Goal: Task Accomplishment & Management: Manage account settings

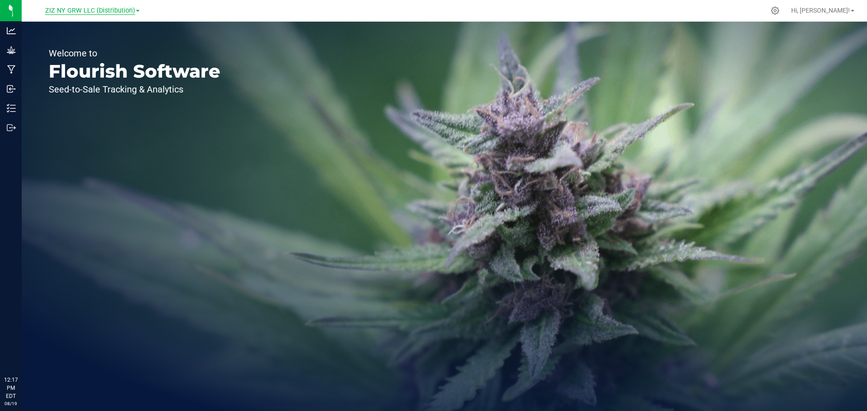
click at [118, 12] on span "ZIZ NY GRW LLC (Distribution)" at bounding box center [90, 11] width 90 height 8
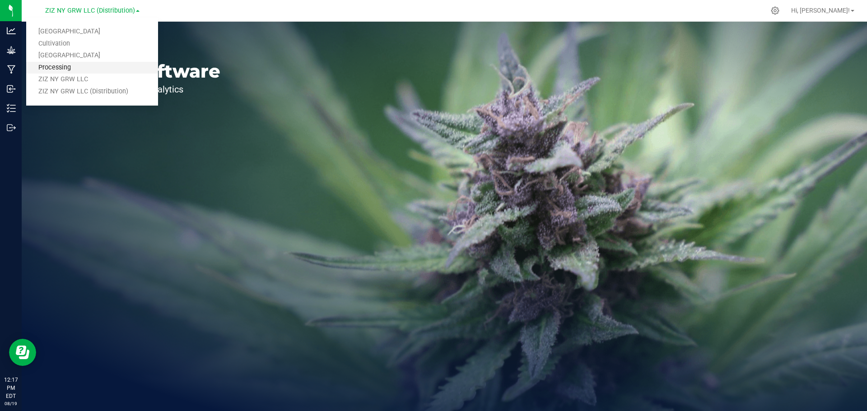
click at [68, 66] on link "Processing" at bounding box center [92, 68] width 132 height 12
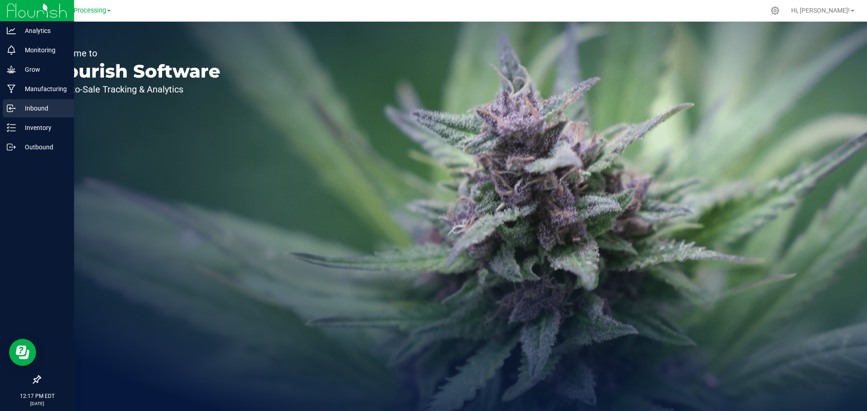
click at [23, 111] on p "Inbound" at bounding box center [43, 108] width 54 height 11
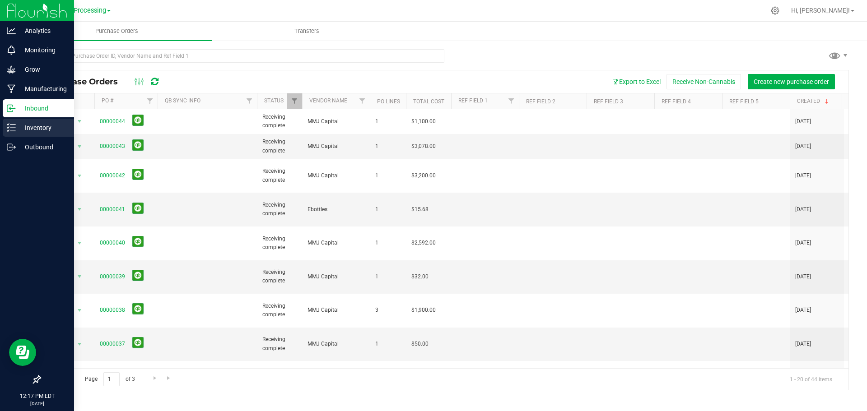
click at [45, 125] on p "Inventory" at bounding box center [43, 127] width 54 height 11
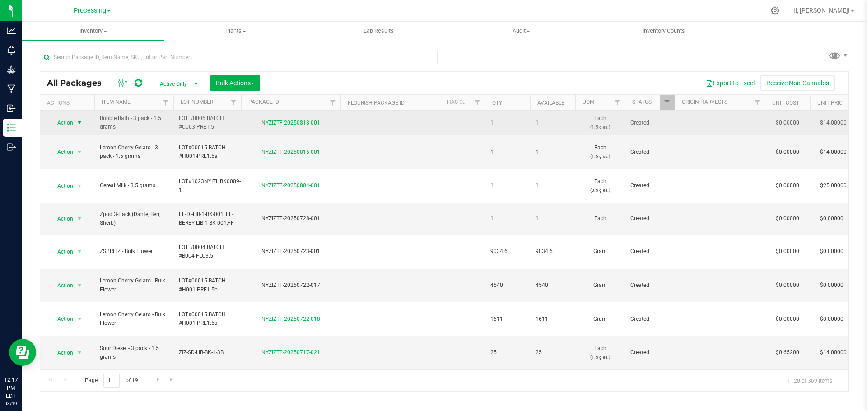
click at [57, 126] on span "Action" at bounding box center [61, 122] width 24 height 13
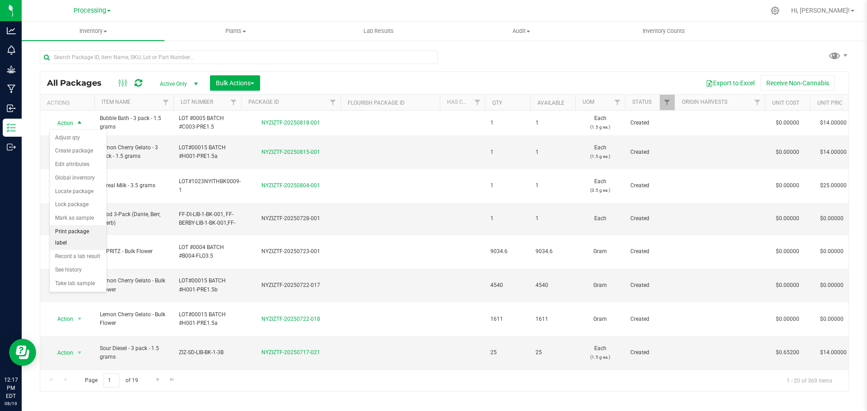
click at [93, 229] on li "Print package label" at bounding box center [78, 237] width 57 height 25
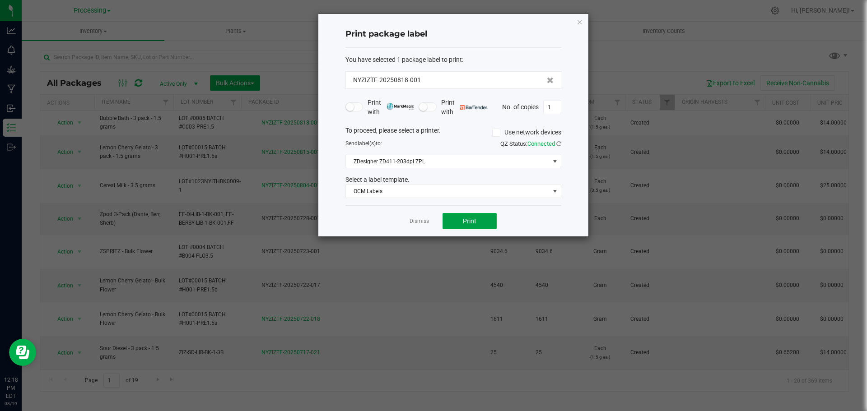
click at [493, 226] on button "Print" at bounding box center [470, 221] width 54 height 16
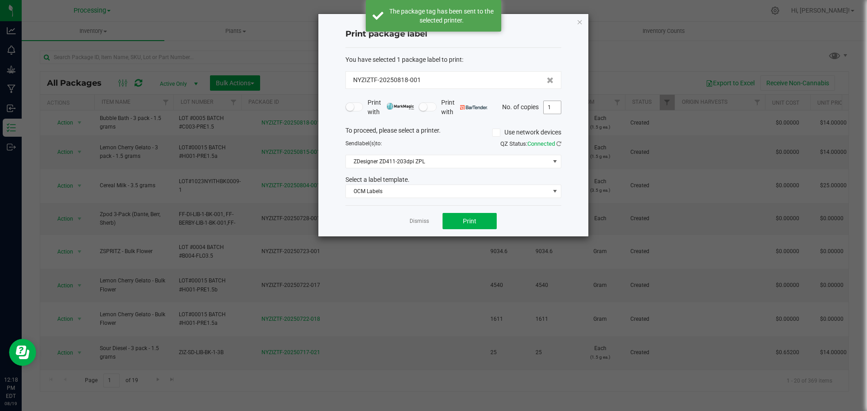
click at [553, 109] on input "1" at bounding box center [552, 107] width 17 height 13
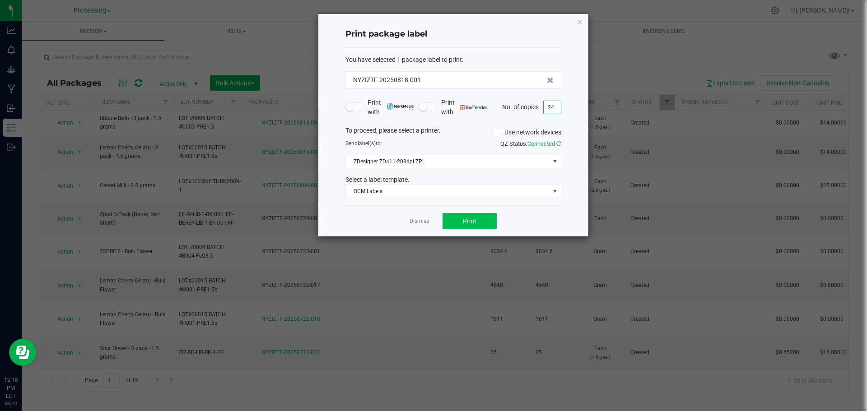
type input "24"
click at [479, 224] on button "Print" at bounding box center [470, 221] width 54 height 16
click at [417, 222] on link "Dismiss" at bounding box center [419, 222] width 19 height 8
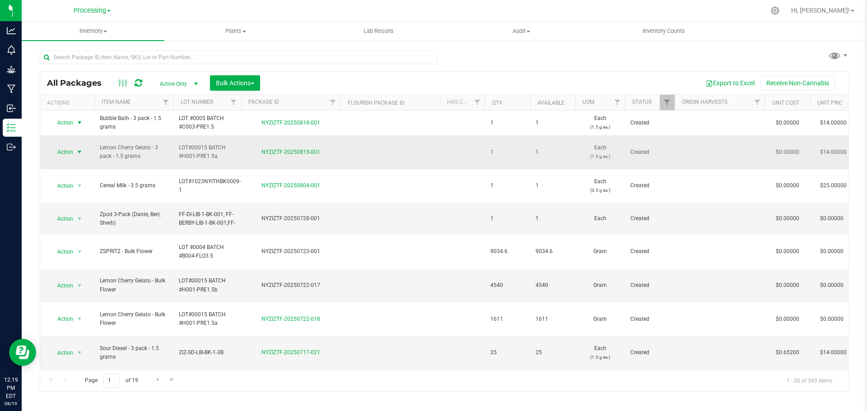
click at [66, 149] on span "Action" at bounding box center [61, 152] width 24 height 13
click at [80, 176] on li "Create package" at bounding box center [78, 177] width 57 height 14
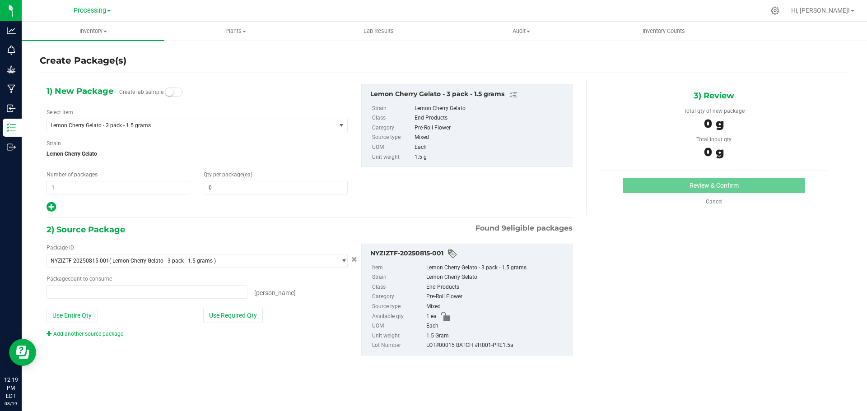
type input "0 ea"
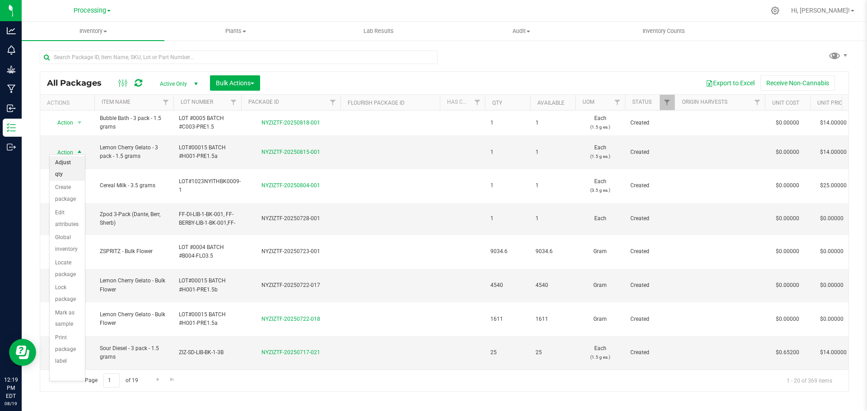
click at [66, 165] on li "Adjust qty" at bounding box center [67, 168] width 35 height 25
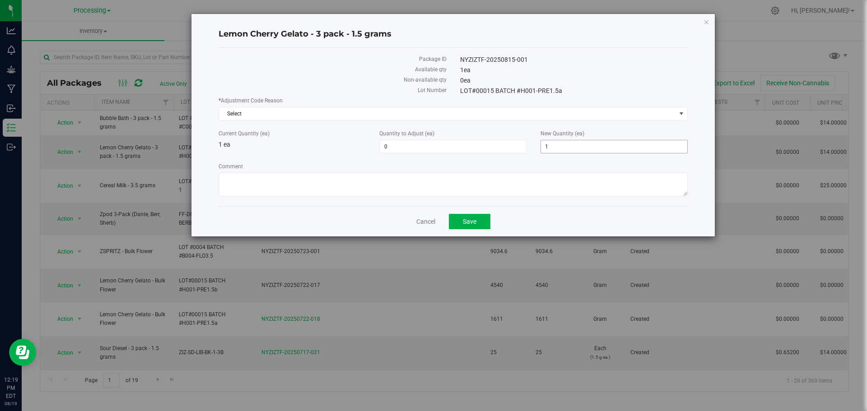
click at [585, 141] on span "1 1" at bounding box center [613, 147] width 147 height 14
type input "1"
type input "76"
type input "75"
type input "76"
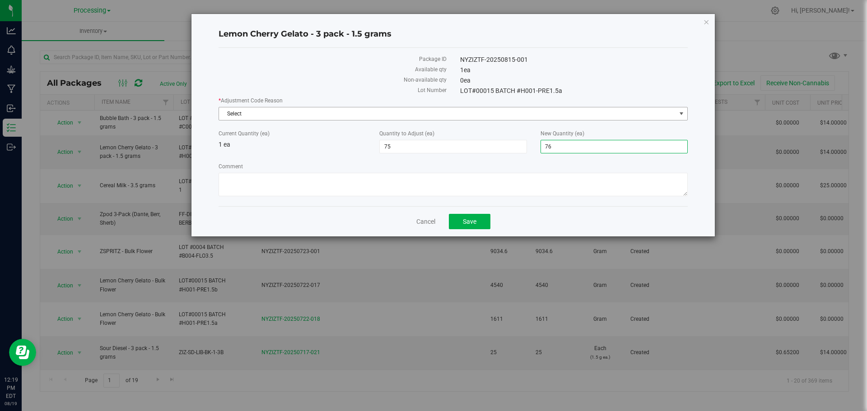
click at [362, 111] on span "Select" at bounding box center [447, 113] width 457 height 13
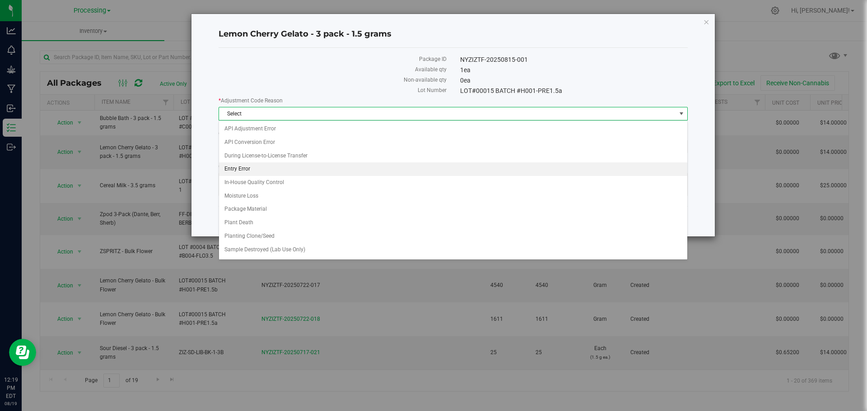
click at [301, 166] on li "Entry Error" at bounding box center [453, 170] width 468 height 14
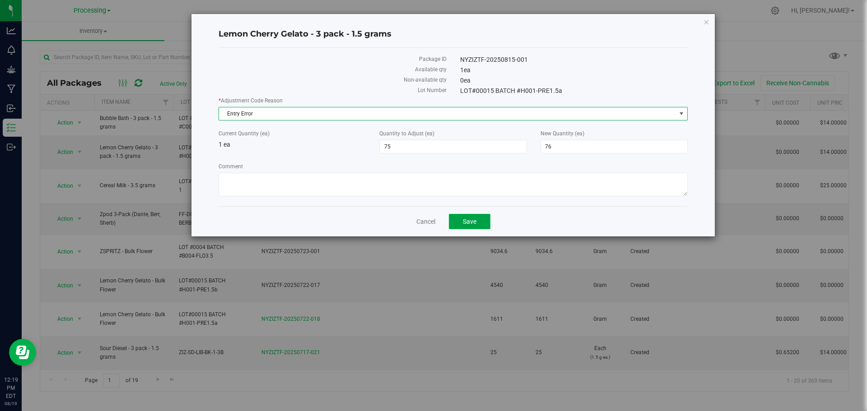
click at [482, 222] on button "Save" at bounding box center [470, 221] width 42 height 15
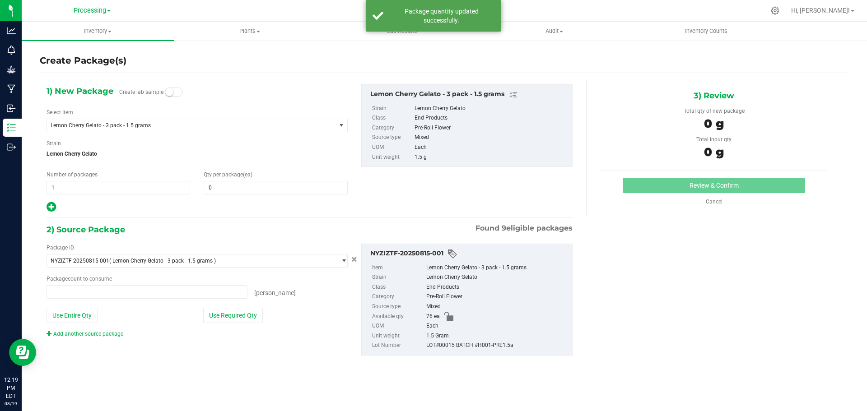
type input "0 ea"
click at [146, 187] on span "1 1" at bounding box center [119, 188] width 144 height 14
click at [252, 187] on span "0 0" at bounding box center [276, 188] width 144 height 14
type input "1"
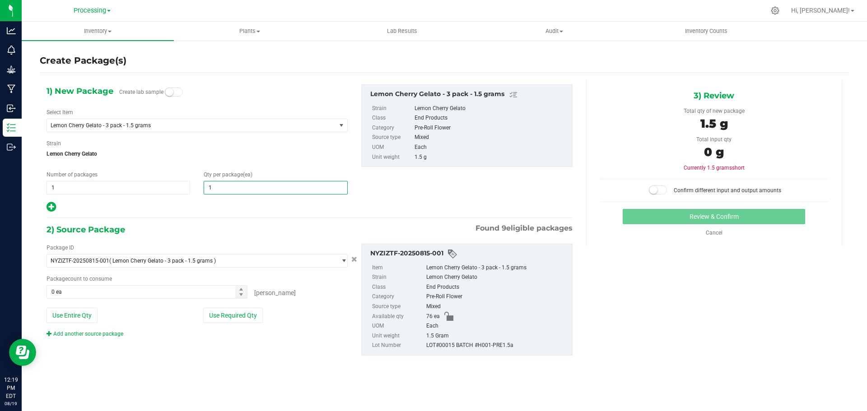
click at [48, 205] on icon at bounding box center [51, 206] width 9 height 11
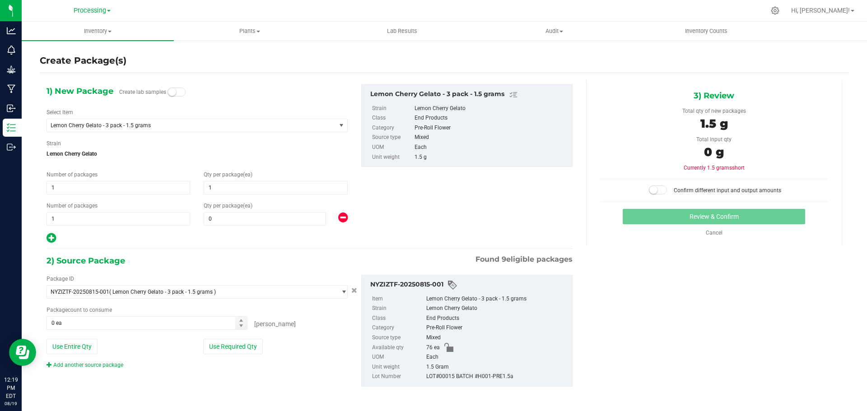
type input "1"
drag, startPoint x: 88, startPoint y: 204, endPoint x: 89, endPoint y: 210, distance: 5.9
click at [89, 205] on span "Number of packages" at bounding box center [72, 206] width 51 height 6
click at [89, 217] on span "1 1" at bounding box center [119, 219] width 144 height 14
type input "3"
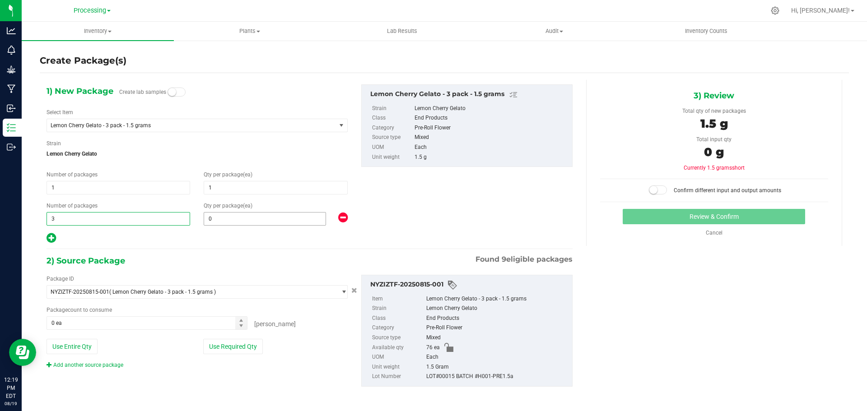
type input "3"
click at [281, 215] on span "0 0" at bounding box center [265, 219] width 122 height 14
type input "5"
type input "58"
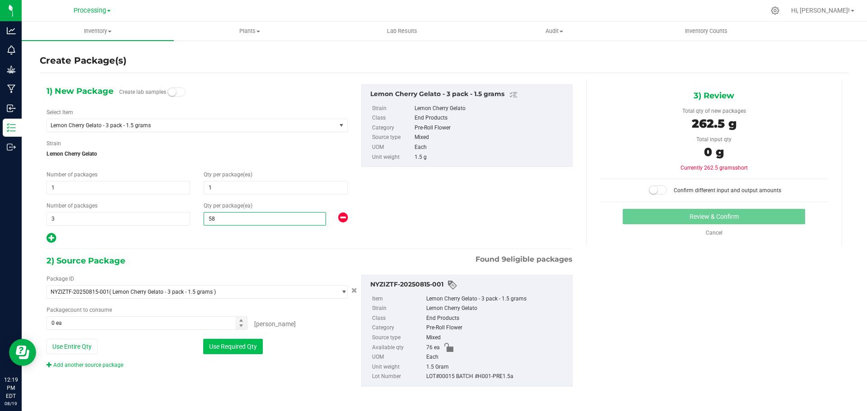
click at [251, 350] on button "Use Required Qty" at bounding box center [233, 346] width 60 height 15
type input "76 ea"
click at [251, 350] on button "Use Required Qty" at bounding box center [233, 346] width 60 height 15
click at [238, 350] on button "Use Required Qty" at bounding box center [233, 346] width 60 height 15
click at [228, 221] on span "58 58" at bounding box center [265, 219] width 122 height 14
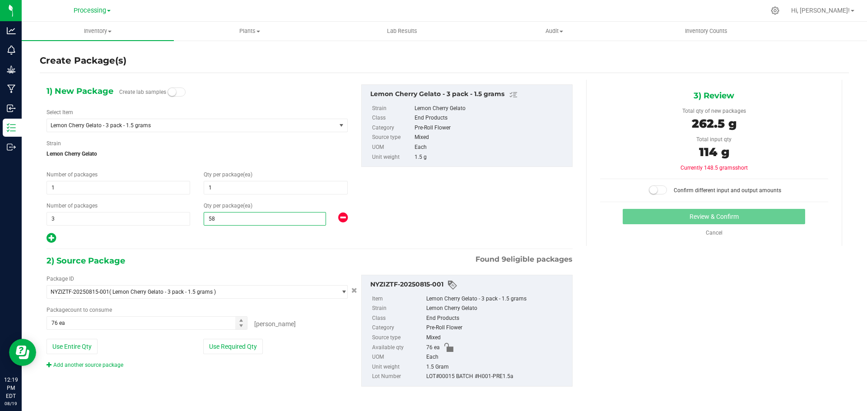
click at [228, 221] on input "58" at bounding box center [264, 219] width 121 height 13
type input "25"
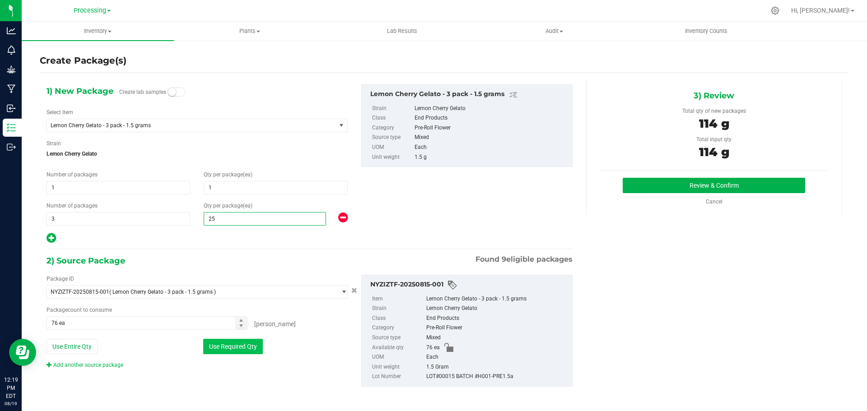
type input "25"
click at [247, 347] on button "Use Required Qty" at bounding box center [233, 346] width 60 height 15
click at [705, 191] on button "Review & Confirm" at bounding box center [714, 185] width 182 height 15
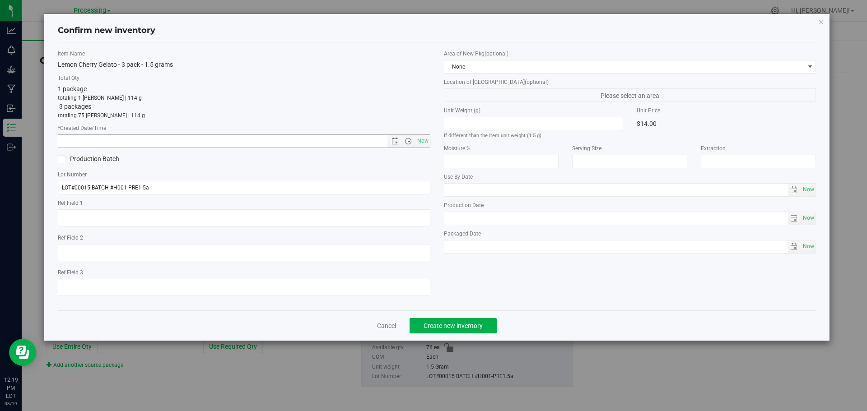
click at [428, 142] on span "Now" at bounding box center [422, 141] width 15 height 13
type input "[DATE] 12:19 PM"
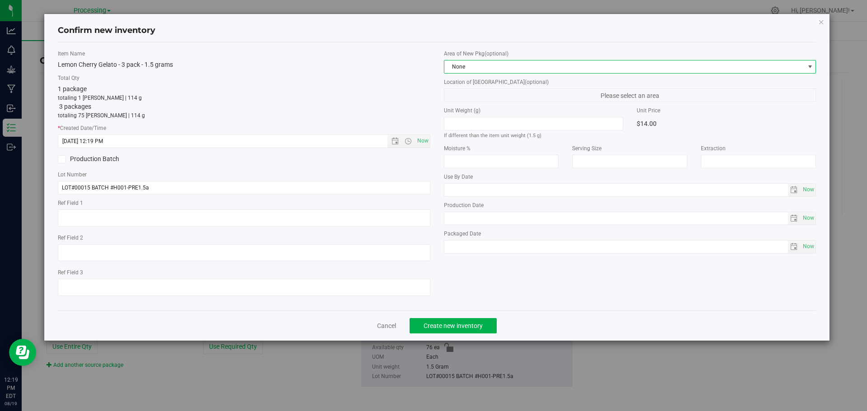
click at [491, 67] on span "None" at bounding box center [624, 67] width 360 height 13
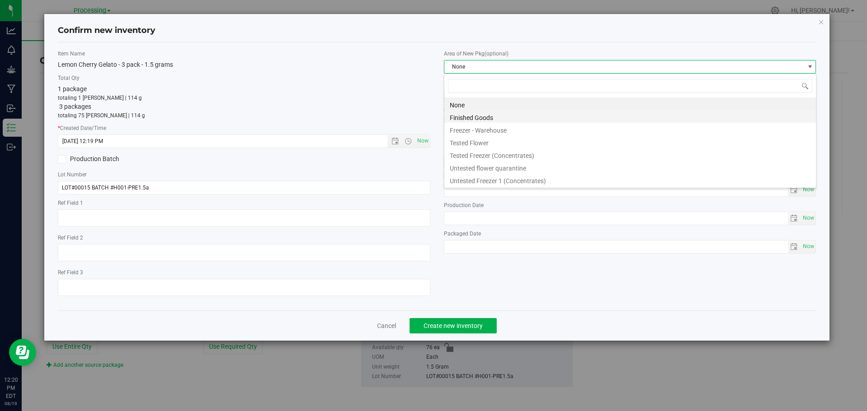
scroll to position [14, 373]
click at [479, 111] on li "Finished Goods" at bounding box center [630, 116] width 372 height 13
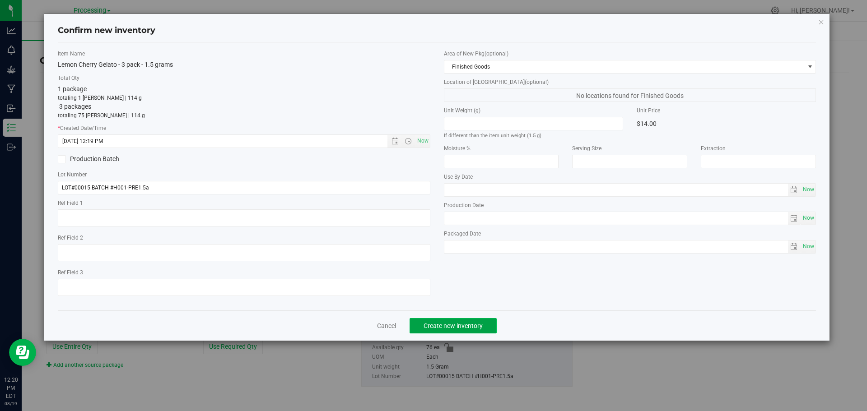
click at [480, 327] on span "Create new inventory" at bounding box center [453, 325] width 59 height 7
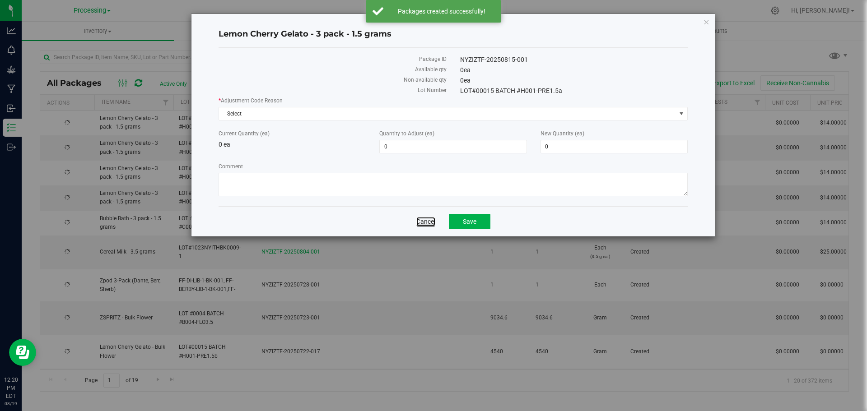
click at [424, 221] on link "Cancel" at bounding box center [425, 221] width 19 height 9
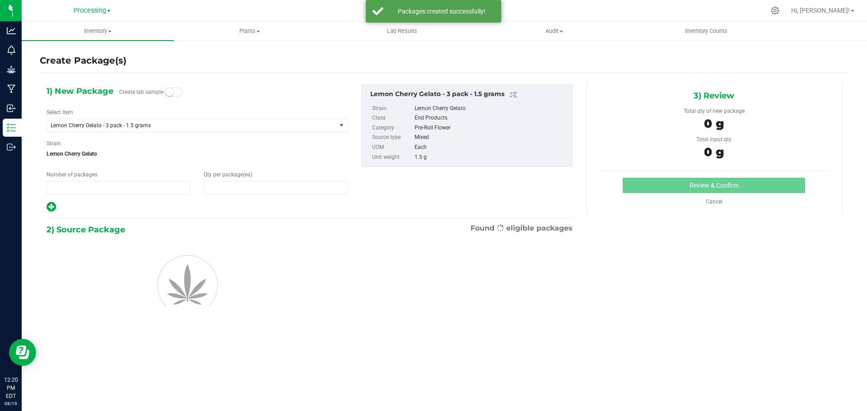
type input "1"
type input "0"
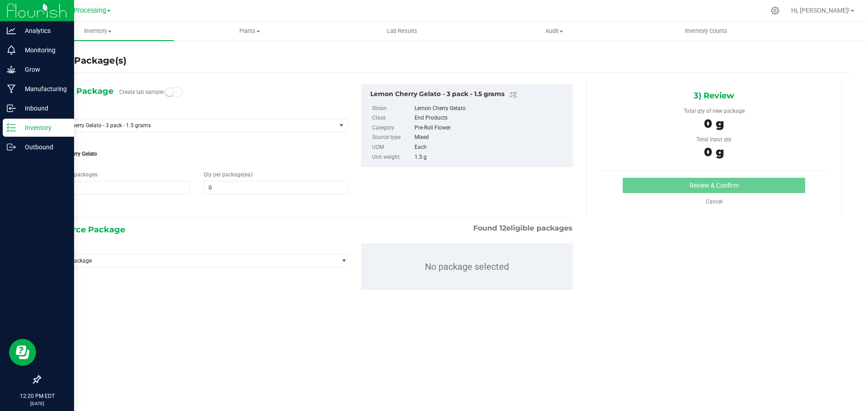
click at [9, 125] on icon at bounding box center [11, 127] width 9 height 9
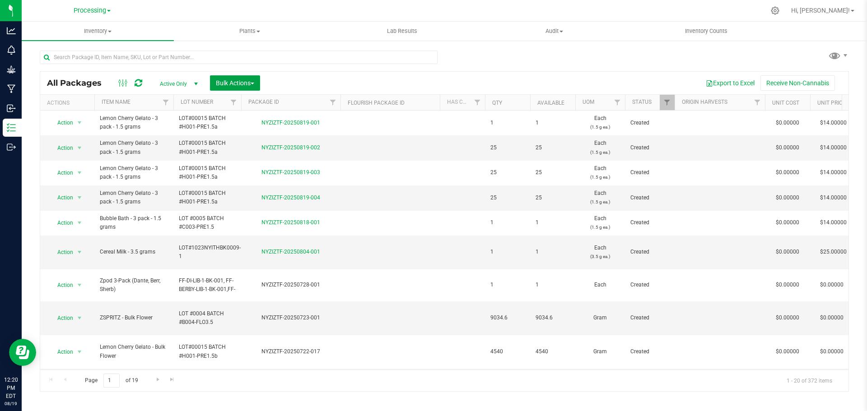
click at [254, 85] on span "Bulk Actions" at bounding box center [235, 82] width 38 height 7
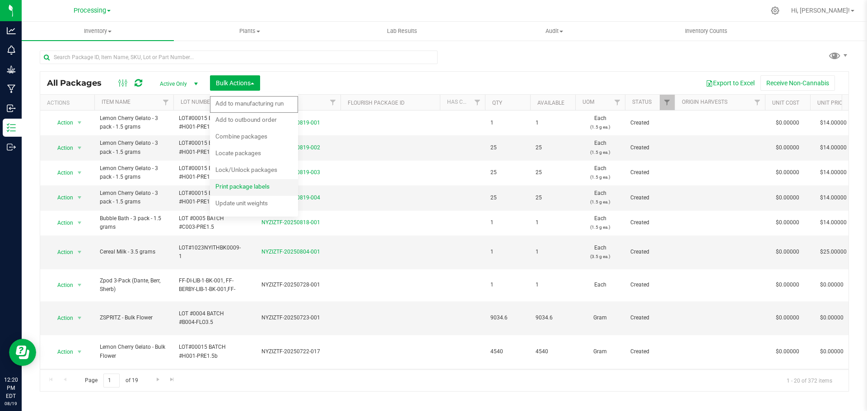
click at [268, 190] on div "Print package labels" at bounding box center [248, 188] width 66 height 14
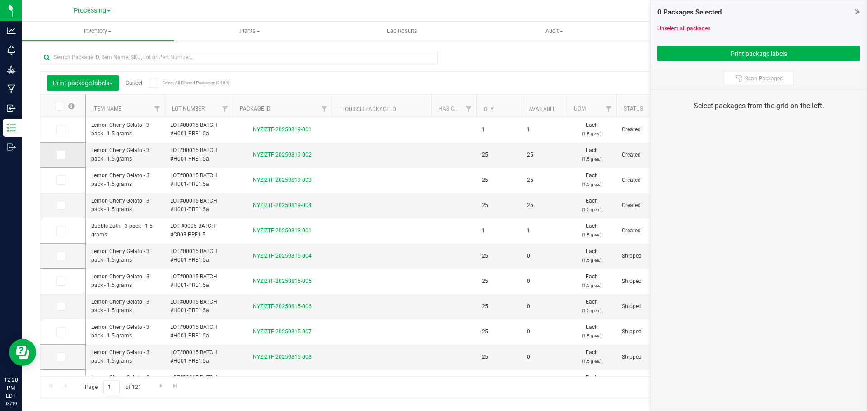
click at [63, 157] on span at bounding box center [60, 154] width 9 height 9
click at [0, 0] on input "checkbox" at bounding box center [0, 0] width 0 height 0
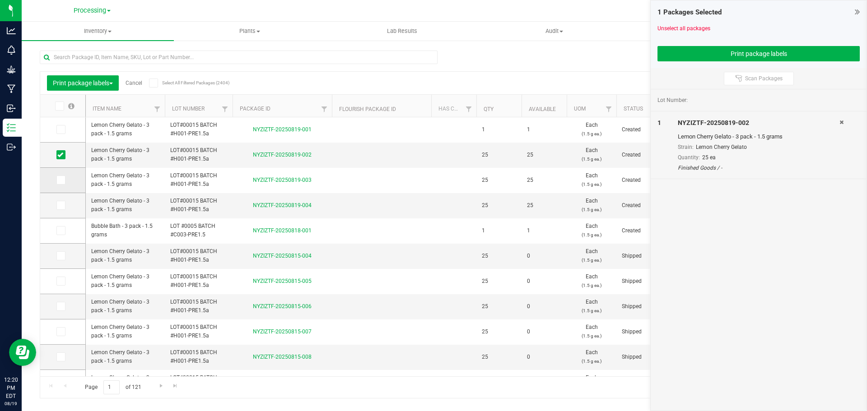
click at [62, 186] on td at bounding box center [62, 180] width 45 height 25
drag, startPoint x: 61, startPoint y: 180, endPoint x: 61, endPoint y: 191, distance: 11.3
click at [61, 180] on icon at bounding box center [60, 180] width 6 height 0
click at [0, 0] on input "checkbox" at bounding box center [0, 0] width 0 height 0
click at [61, 205] on icon at bounding box center [60, 205] width 6 height 0
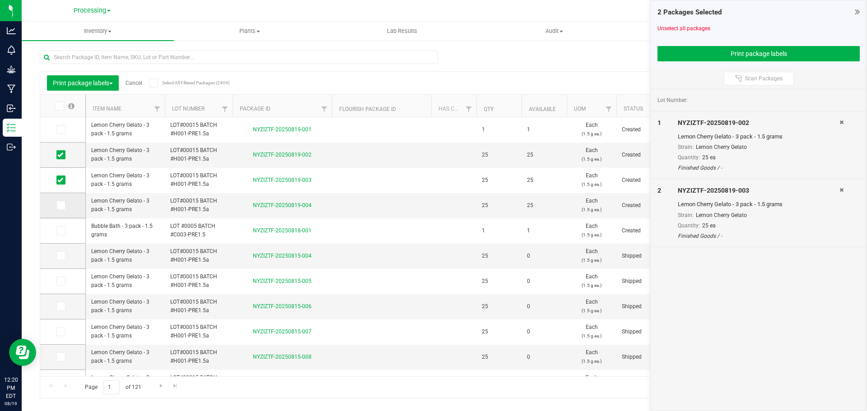
click at [0, 0] on input "checkbox" at bounding box center [0, 0] width 0 height 0
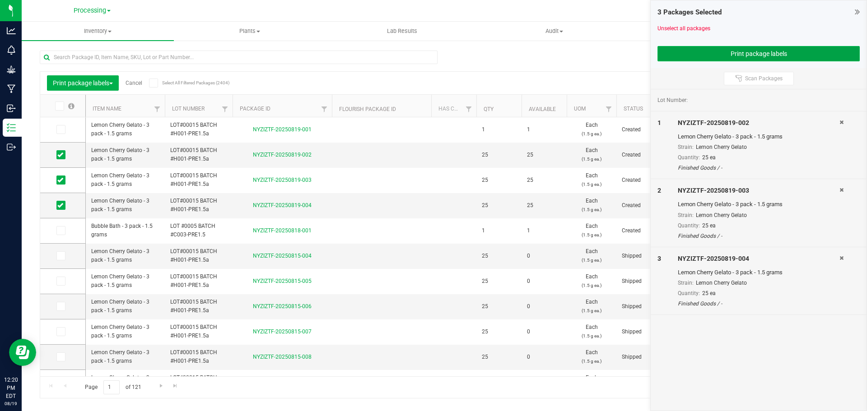
click at [740, 57] on button "Print package labels" at bounding box center [758, 53] width 202 height 15
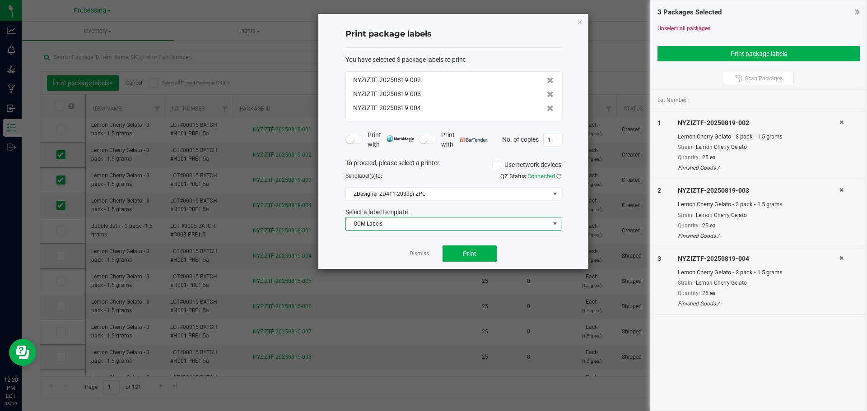
click at [483, 225] on span "OCM Labels" at bounding box center [448, 224] width 204 height 13
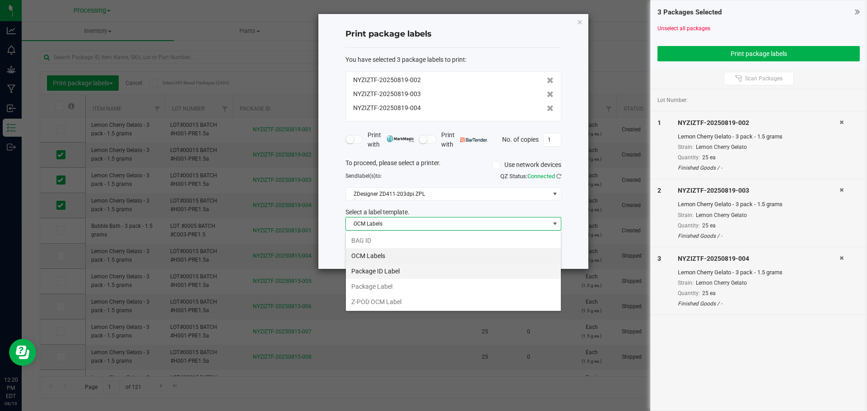
scroll to position [14, 216]
click at [404, 272] on li "Package ID Label" at bounding box center [453, 271] width 215 height 15
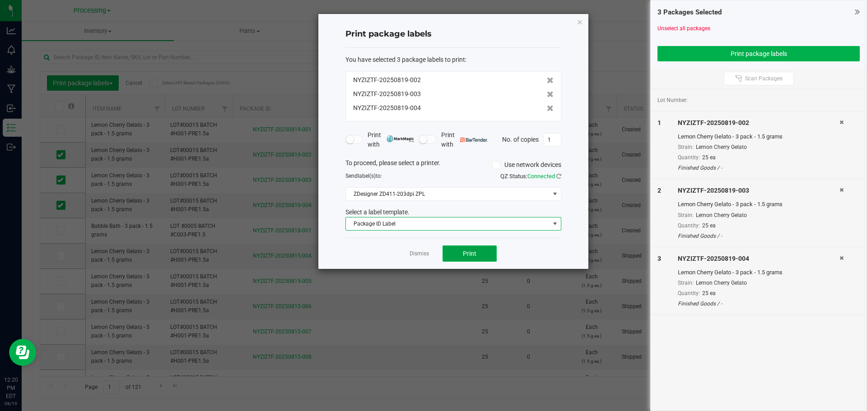
click at [491, 254] on button "Print" at bounding box center [470, 254] width 54 height 16
